Goal: Complete application form: Fill out and submit a form for a specific purpose

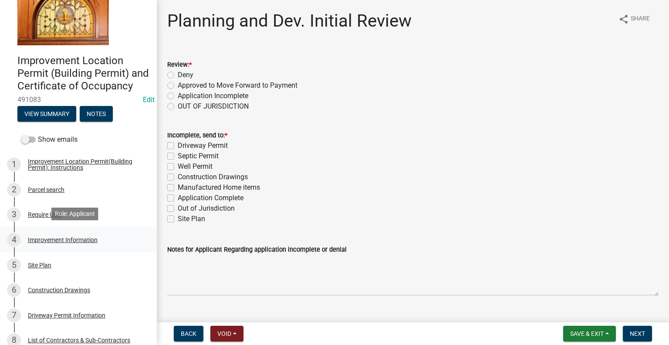
scroll to position [44, 0]
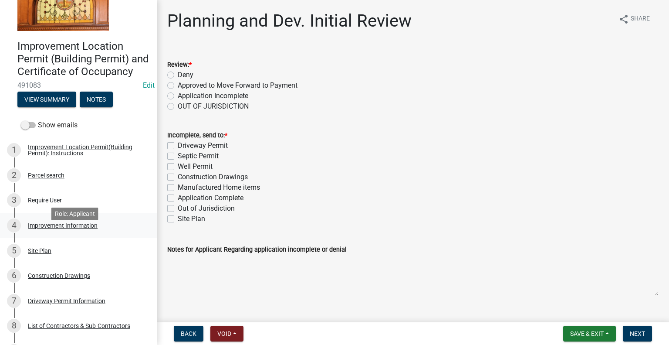
click at [60, 228] on div "Improvement Information" at bounding box center [63, 225] width 70 height 6
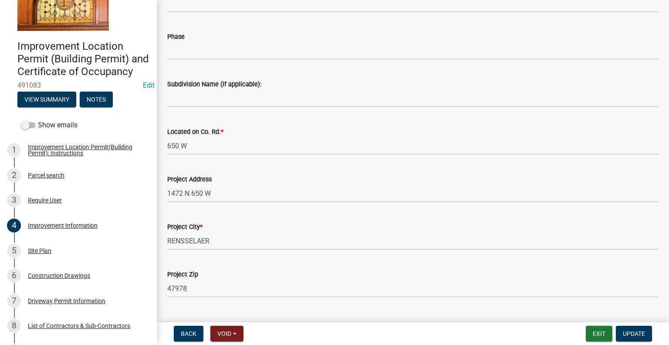
scroll to position [218, 0]
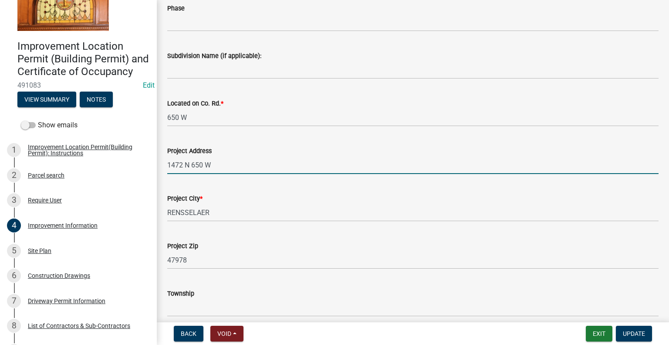
click at [245, 167] on input "1472 N 650 W" at bounding box center [413, 165] width 492 height 18
type input "1472 N 650 W, RENSSELAER"
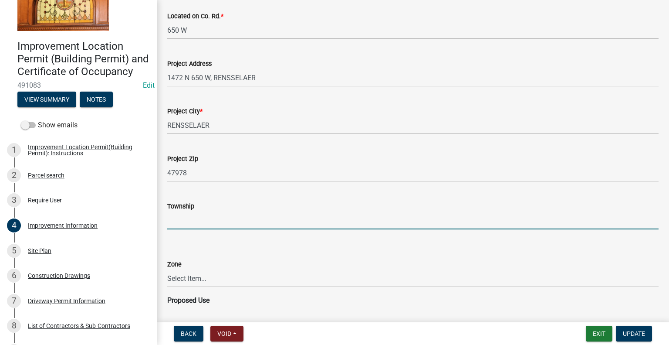
scroll to position [349, 0]
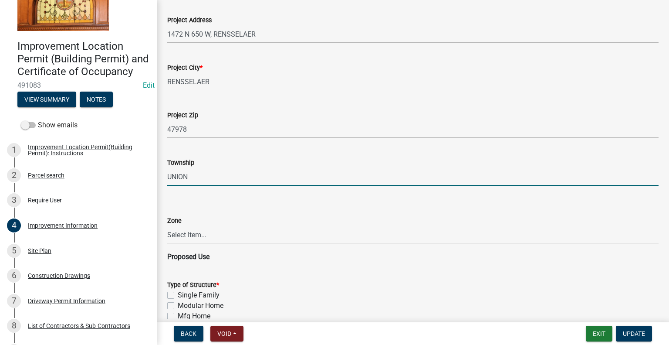
type input "UNION"
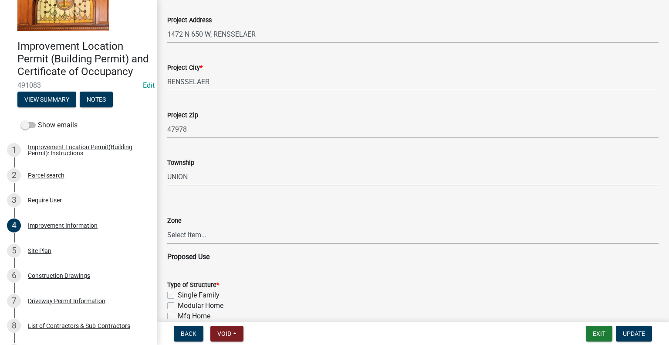
drag, startPoint x: 207, startPoint y: 236, endPoint x: 205, endPoint y: 241, distance: 5.5
click at [207, 236] on select "Select Item... CO - Conservation PR - Parks & Recreation A1 - Conservation Agri…" at bounding box center [413, 235] width 492 height 18
click at [167, 226] on select "Select Item... CO - Conservation PR - Parks & Recreation A1 - Conservation Agri…" at bounding box center [413, 235] width 492 height 18
select select "69ac7e04-641d-4cc7-82fe-ed12440f8b33"
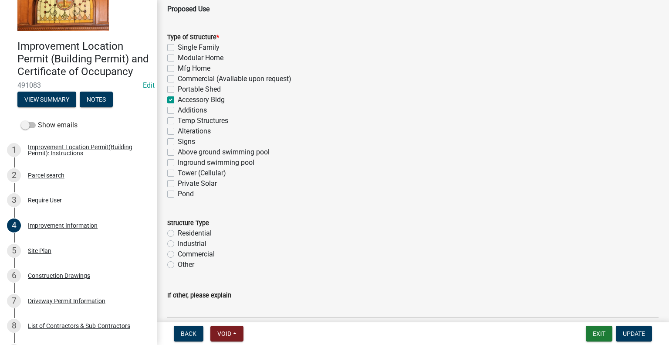
scroll to position [654, 0]
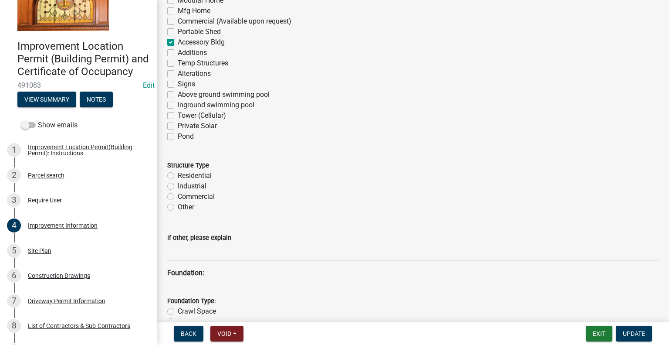
click at [178, 174] on label "Residential" at bounding box center [195, 175] width 34 height 10
click at [178, 174] on input "Residential" at bounding box center [181, 173] width 6 height 6
radio input "true"
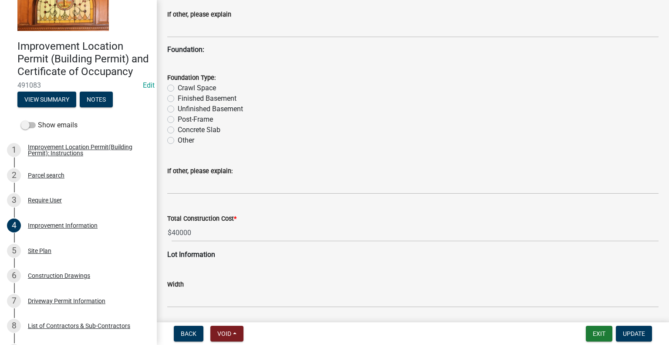
scroll to position [833, 0]
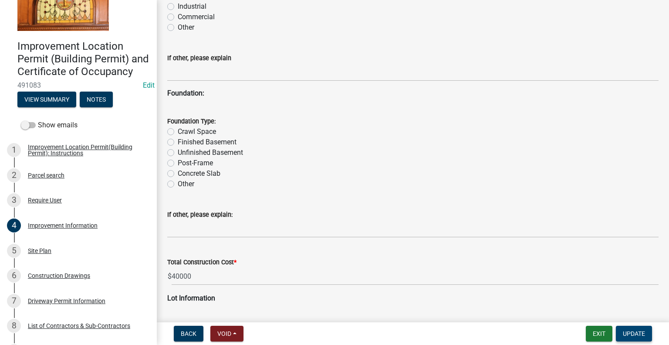
click at [635, 332] on span "Update" at bounding box center [634, 333] width 22 height 7
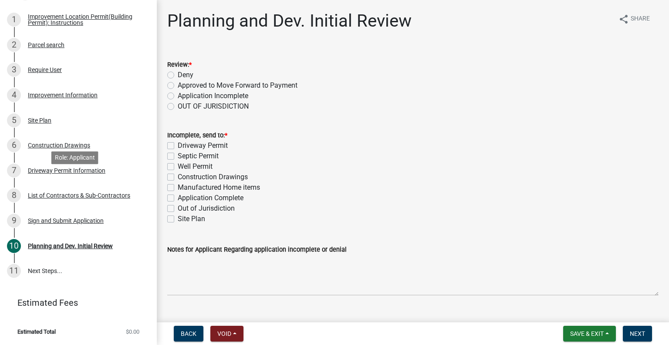
scroll to position [0, 0]
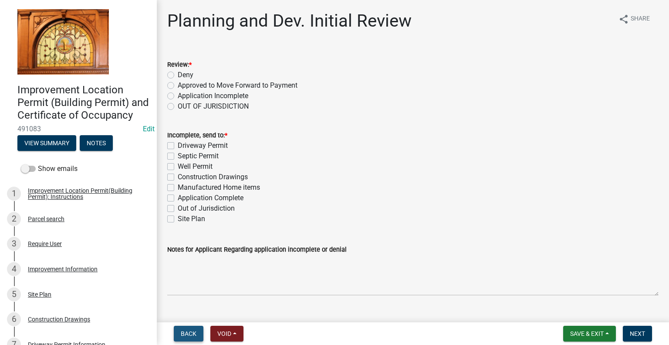
click at [190, 330] on span "Back" at bounding box center [189, 333] width 16 height 7
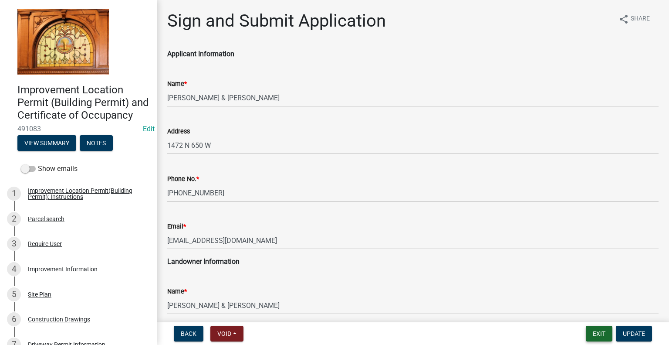
click at [596, 332] on button "Exit" at bounding box center [599, 334] width 27 height 16
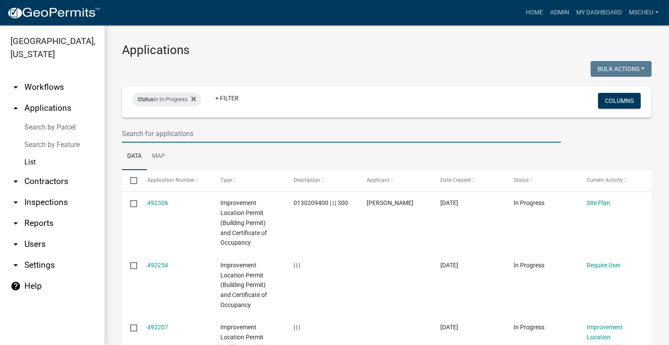
click at [136, 133] on input "text" at bounding box center [341, 134] width 439 height 18
type input "voo"
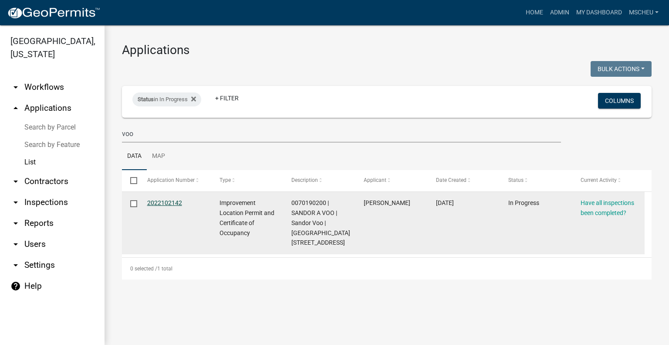
click at [173, 204] on link "2022102142" at bounding box center [164, 202] width 35 height 7
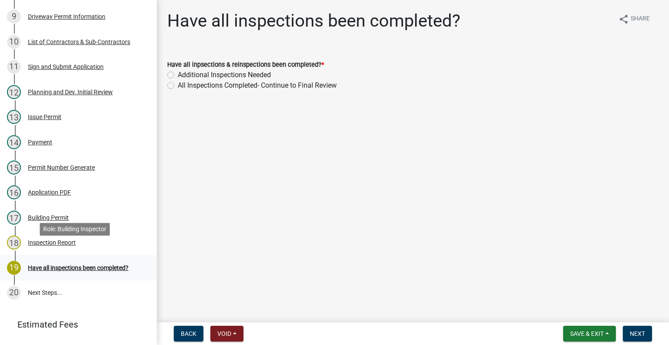
scroll to position [392, 0]
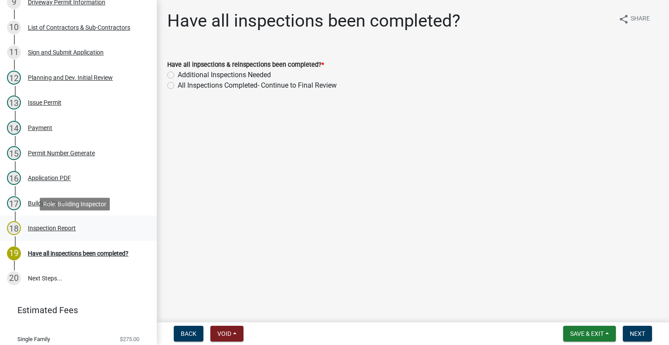
click at [67, 231] on div "Inspection Report" at bounding box center [52, 228] width 48 height 6
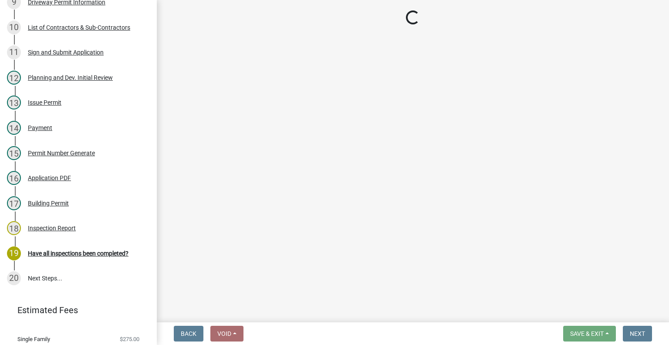
select select "62bb873c-c571-4454-ac8a-8c216551e2a3"
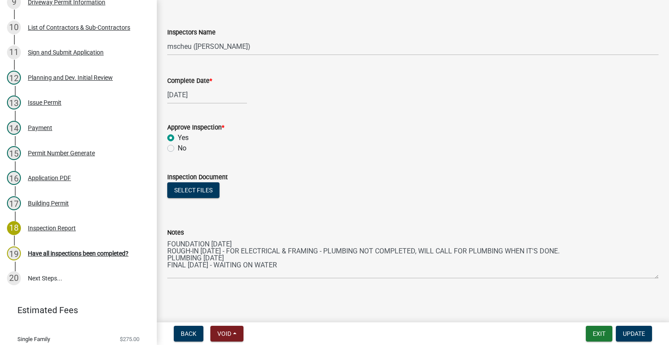
scroll to position [105, 0]
select select "10"
select select "2022"
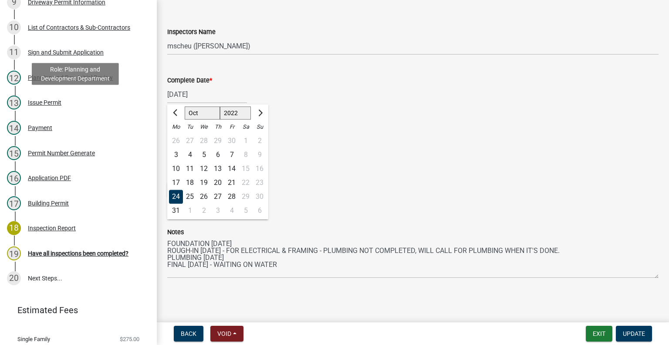
drag, startPoint x: 210, startPoint y: 97, endPoint x: -45, endPoint y: 97, distance: 255.0
click at [0, 97] on html "Internet Explorer does NOT work with GeoPermits. Get a new browser for more sec…" at bounding box center [334, 172] width 669 height 345
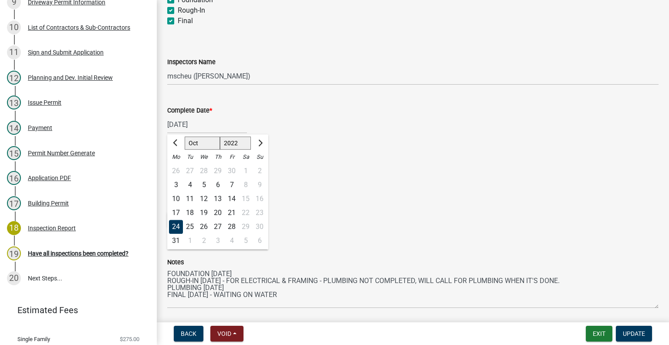
scroll to position [61, 0]
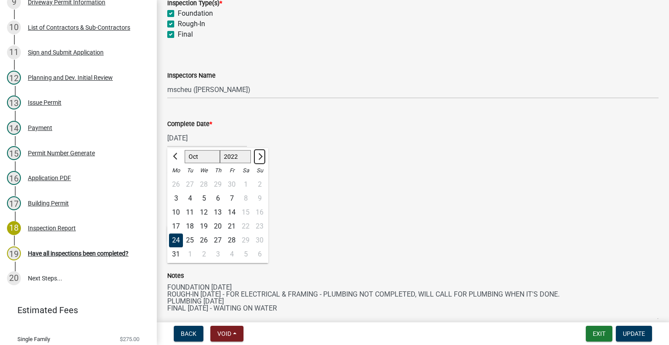
click at [260, 156] on span "Next month" at bounding box center [259, 156] width 7 height 7
select select "1"
select select "2023"
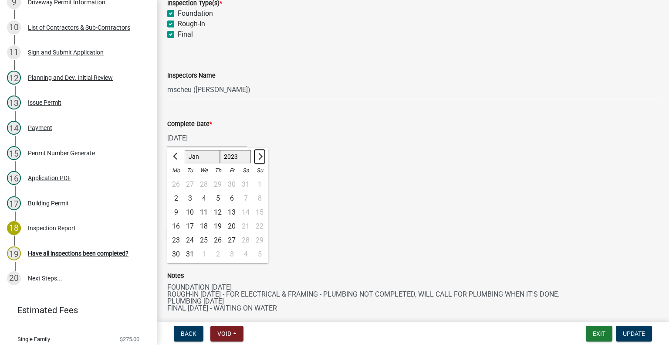
click at [260, 156] on span "Next month" at bounding box center [259, 156] width 7 height 7
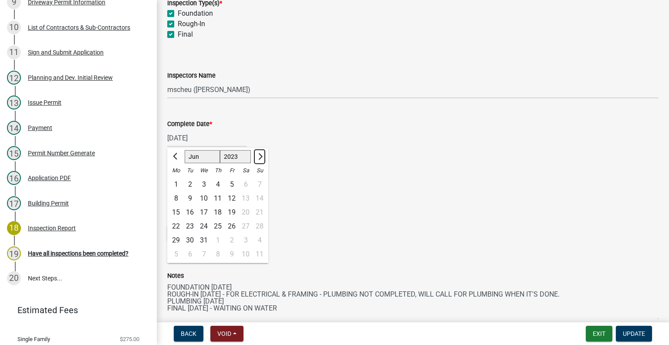
click at [260, 156] on span "Next month" at bounding box center [259, 156] width 7 height 7
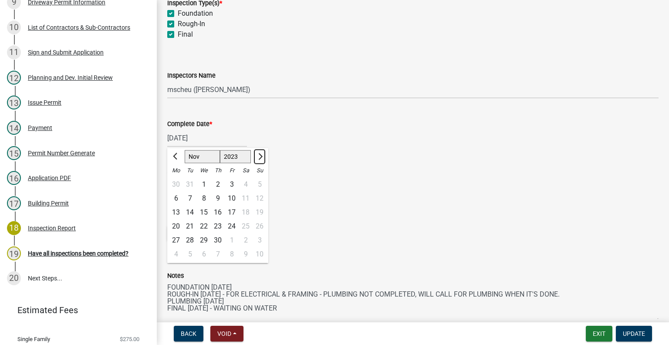
click at [260, 156] on span "Next month" at bounding box center [259, 156] width 7 height 7
select select "2"
select select "2024"
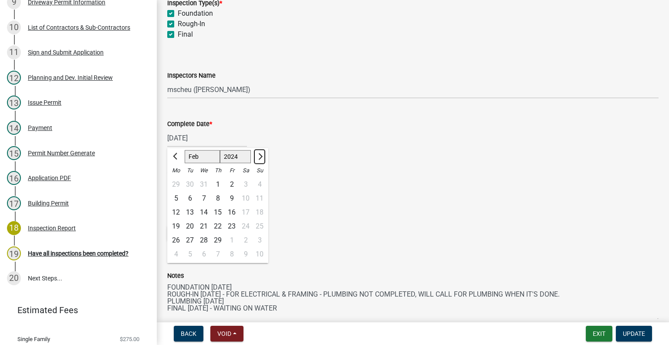
click at [260, 156] on span "Next month" at bounding box center [259, 156] width 7 height 7
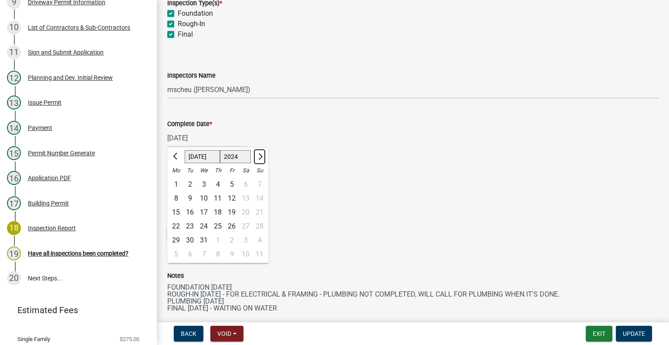
click at [260, 156] on span "Next month" at bounding box center [259, 156] width 7 height 7
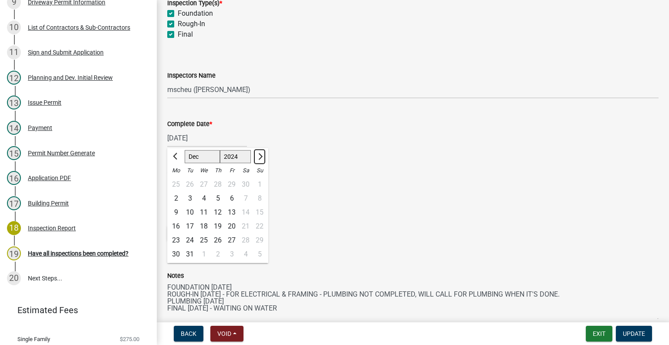
click at [260, 156] on span "Next month" at bounding box center [259, 156] width 7 height 7
select select "1"
select select "2025"
click at [260, 156] on span "Next month" at bounding box center [259, 156] width 7 height 7
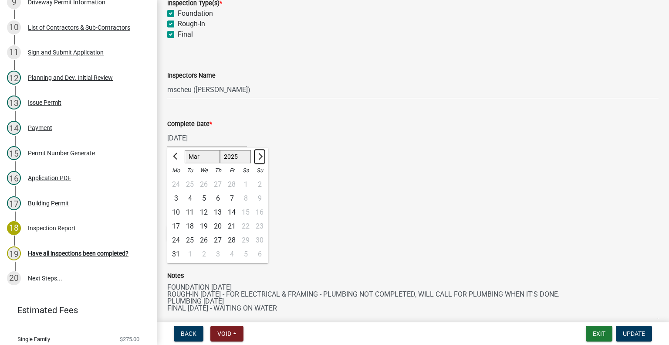
click at [260, 156] on span "Next month" at bounding box center [259, 156] width 7 height 7
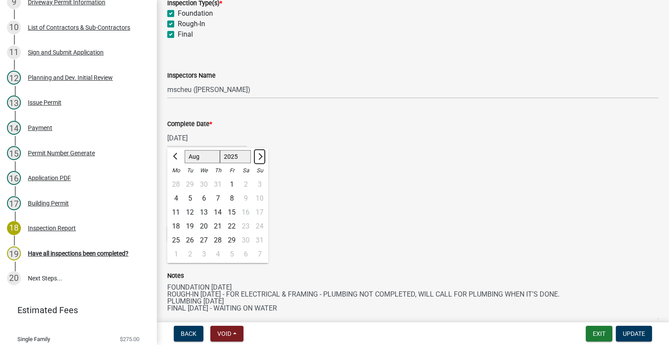
click at [260, 156] on span "Next month" at bounding box center [259, 156] width 7 height 7
select select "9"
click at [192, 240] on div "30" at bounding box center [190, 240] width 14 height 14
type input "09/30/2025"
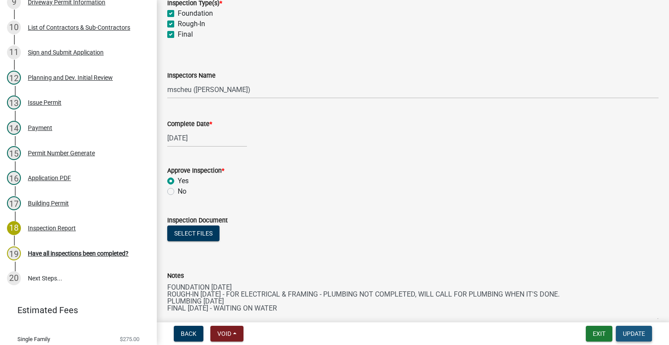
click at [636, 334] on span "Update" at bounding box center [634, 333] width 22 height 7
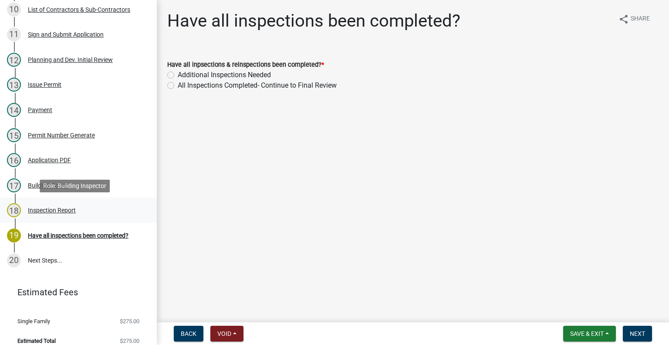
scroll to position [419, 0]
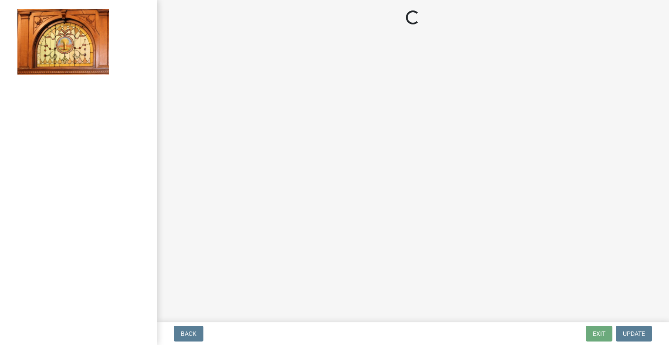
select select "3: 3"
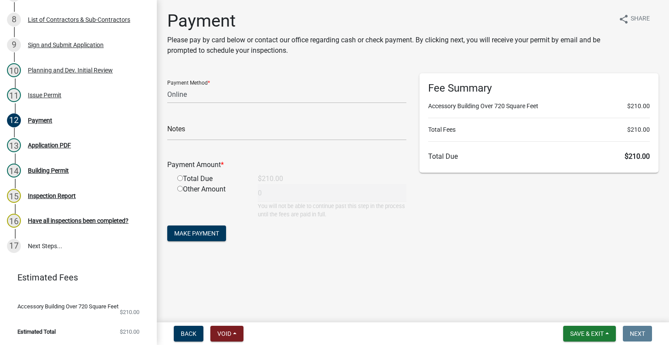
scroll to position [368, 0]
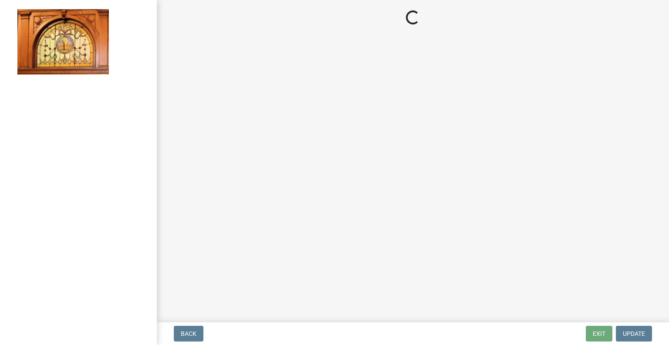
select select "3: 3"
